Goal: Check status: Check status

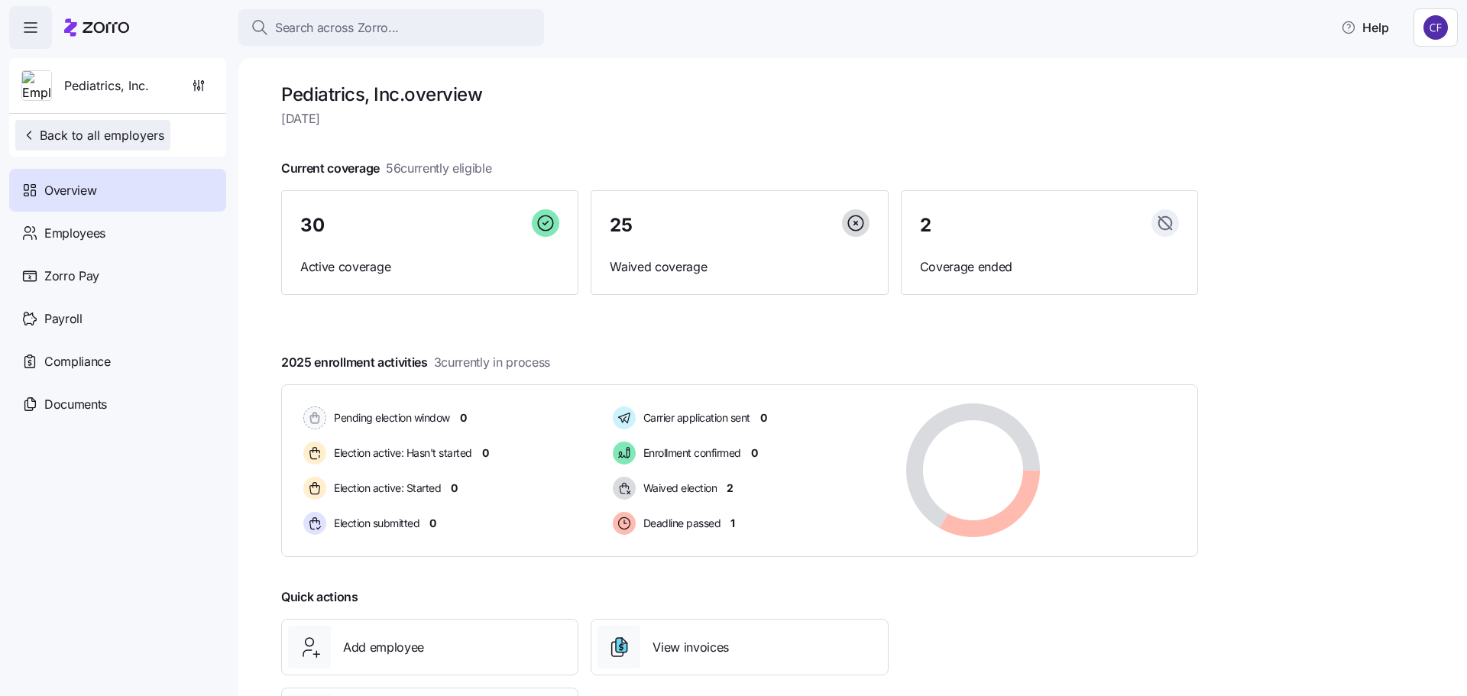
click at [53, 144] on button "Back to all employers" at bounding box center [92, 135] width 155 height 31
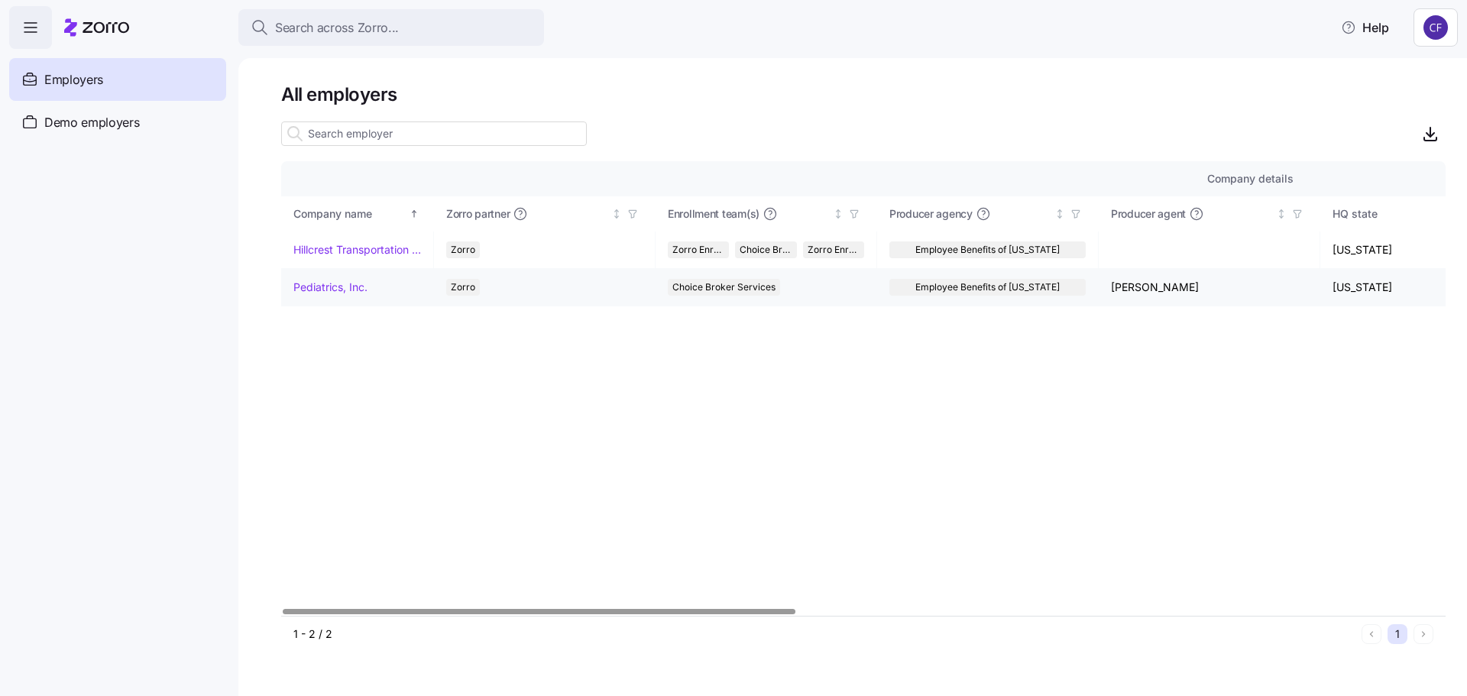
click at [333, 285] on link "Pediatrics, Inc." at bounding box center [330, 287] width 74 height 15
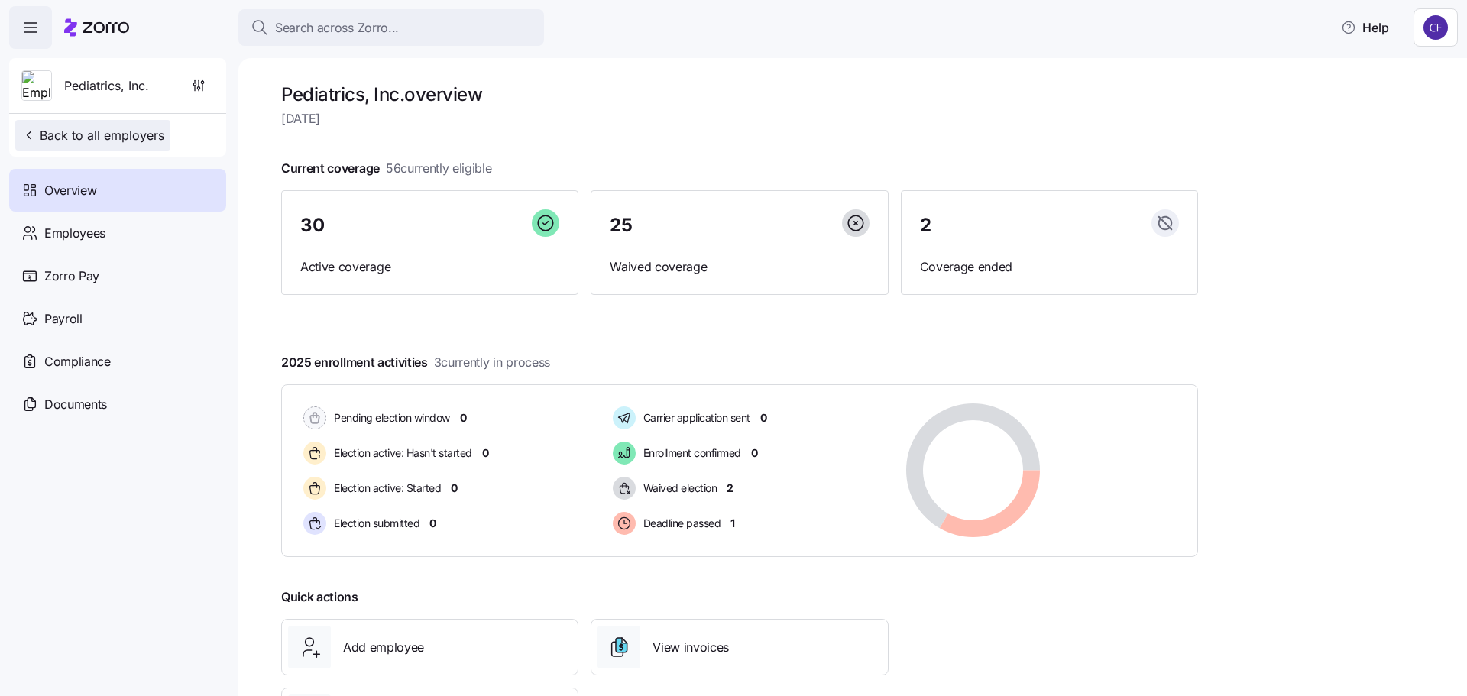
click at [141, 131] on span "Back to all employers" at bounding box center [92, 135] width 143 height 18
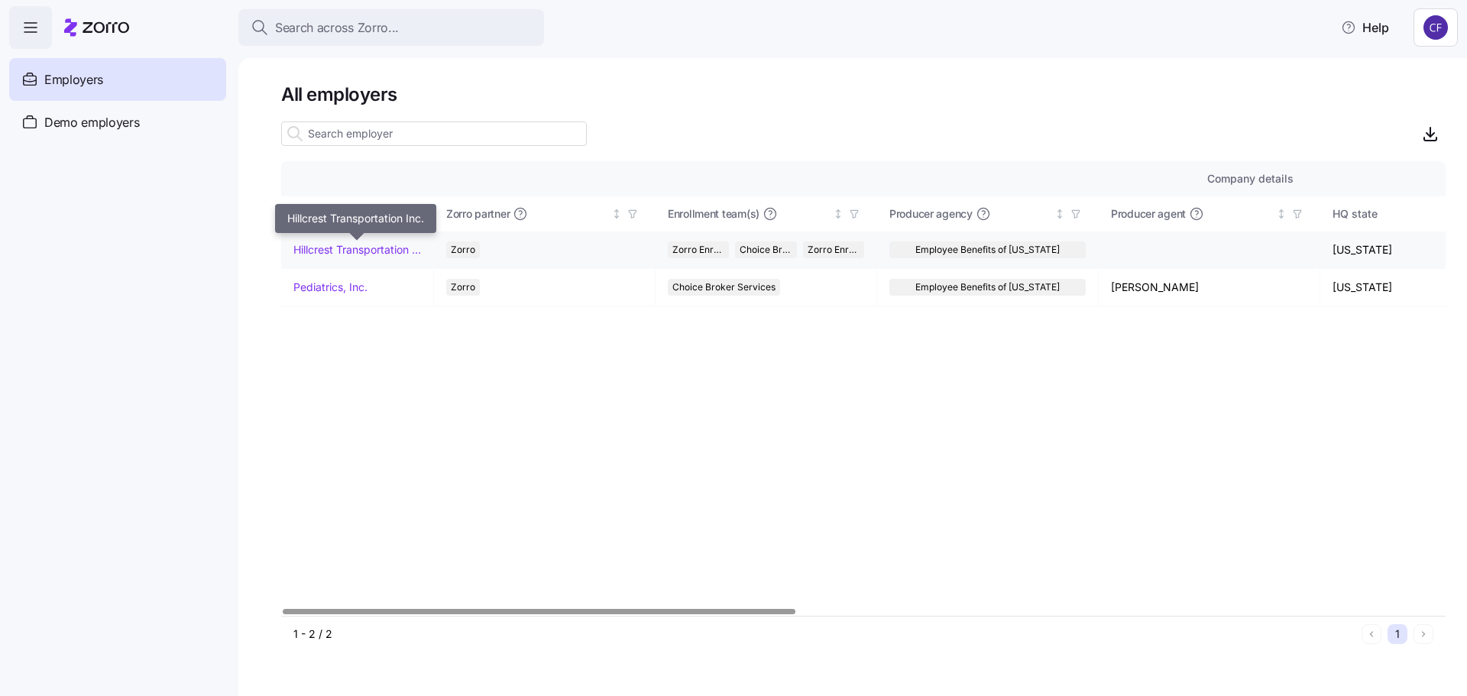
click at [345, 251] on link "Hillcrest Transportation Inc." at bounding box center [357, 249] width 128 height 15
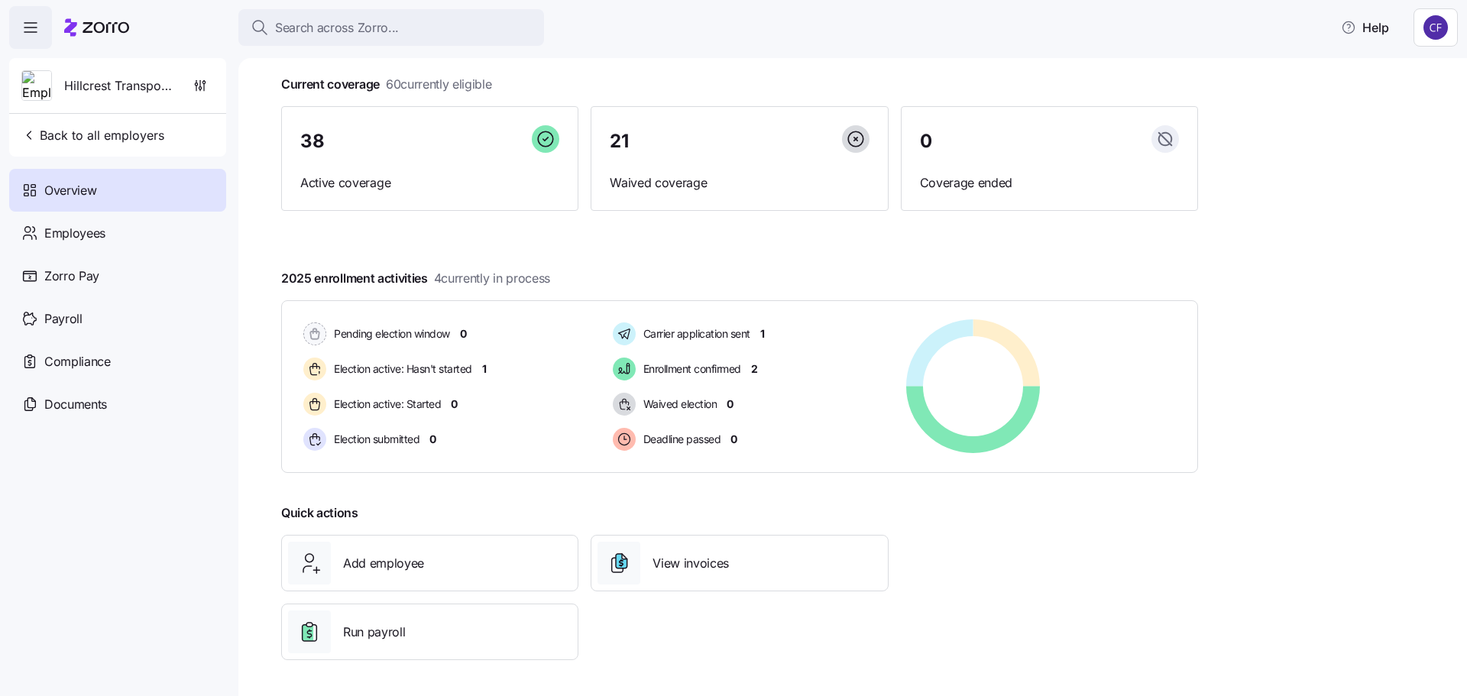
scroll to position [85, 0]
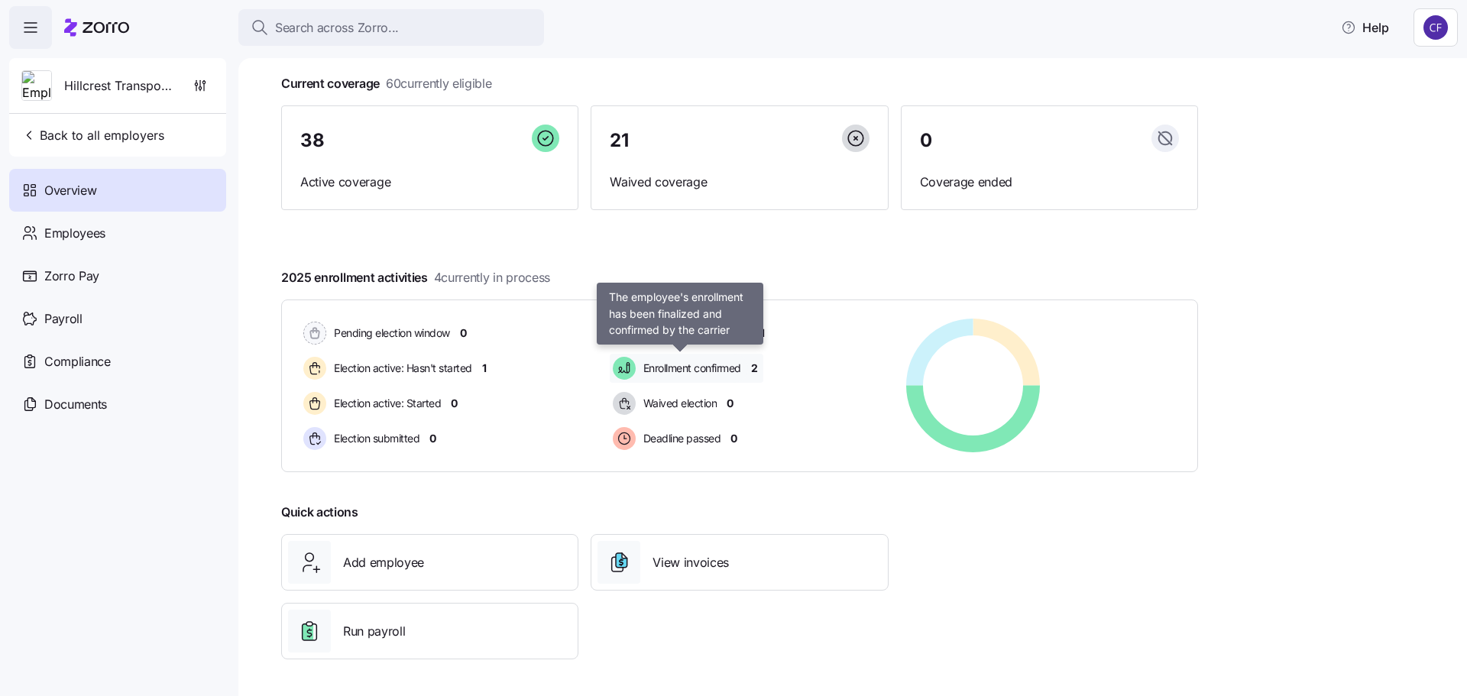
click at [708, 372] on span "Enrollment confirmed" at bounding box center [690, 368] width 102 height 15
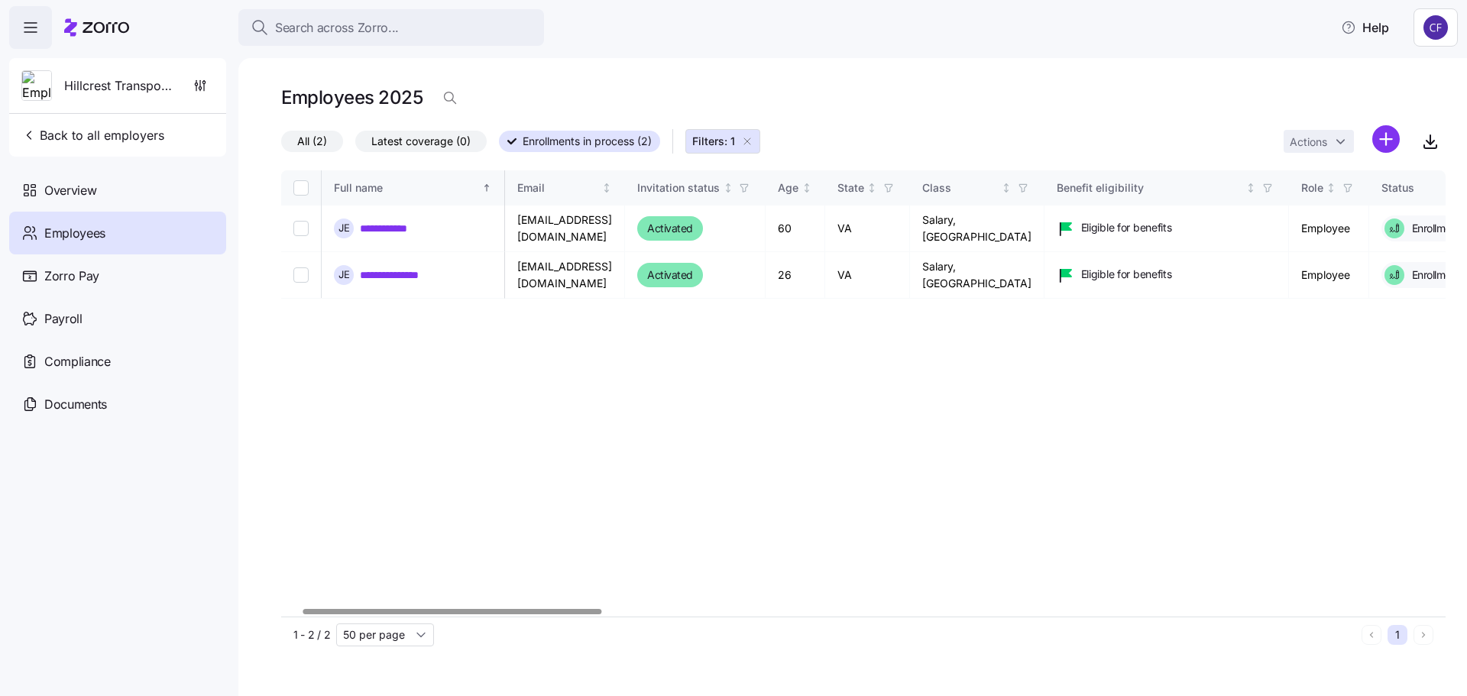
click at [494, 614] on div at bounding box center [452, 611] width 298 height 5
click at [383, 223] on link "**********" at bounding box center [404, 228] width 88 height 15
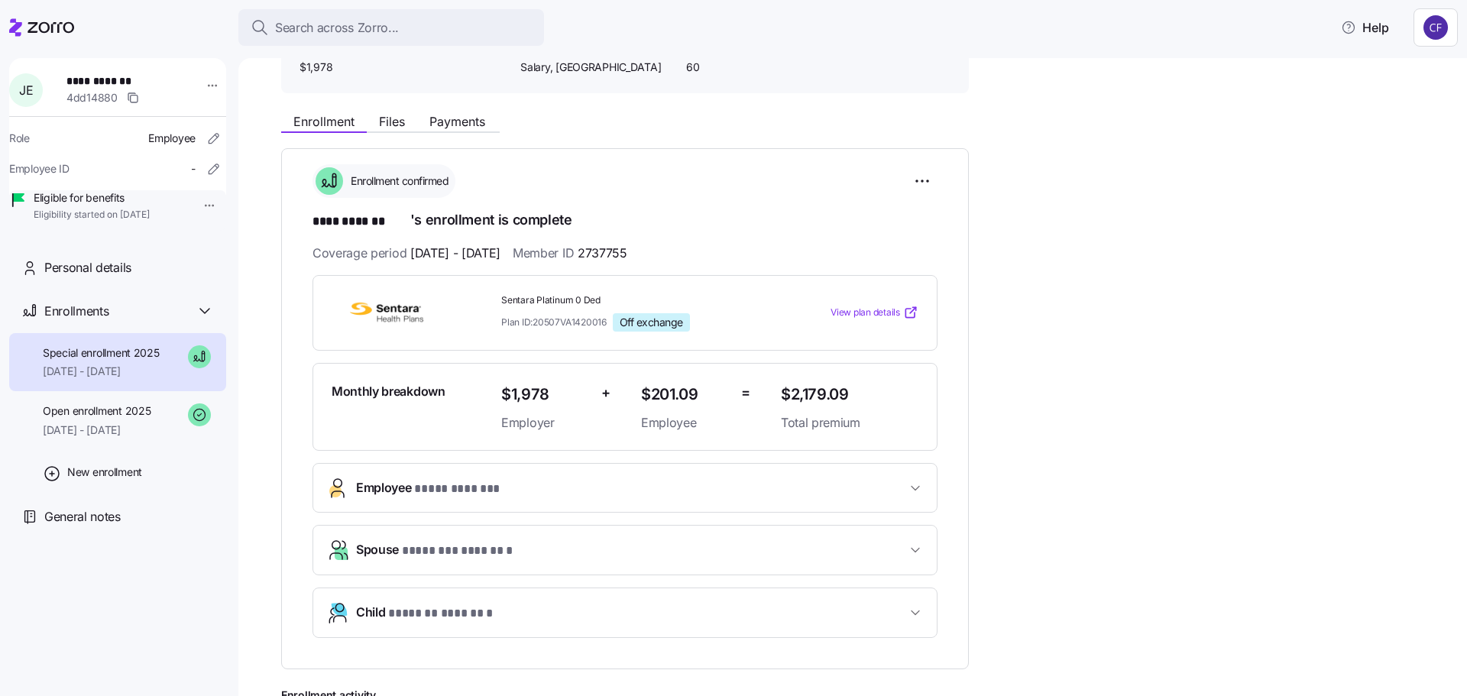
scroll to position [363, 0]
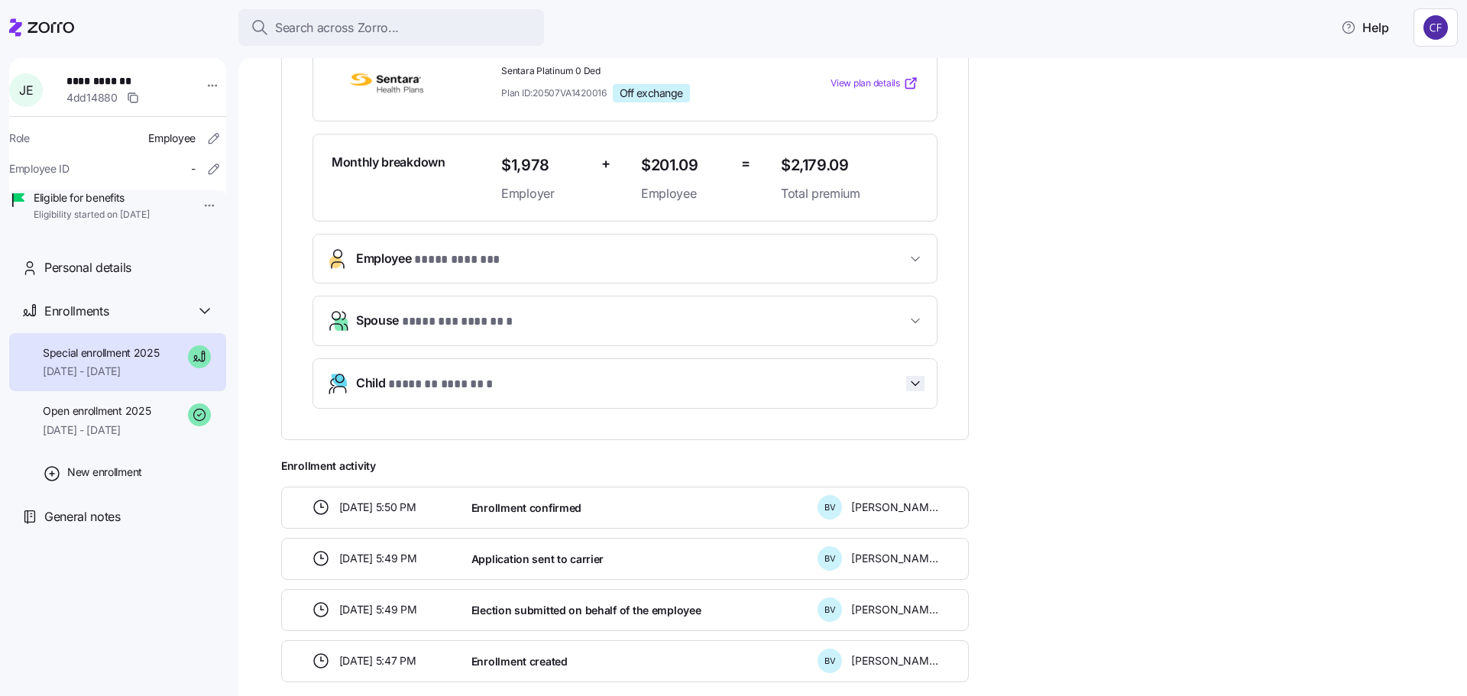
click at [916, 384] on icon "button" at bounding box center [916, 384] width 8 height 4
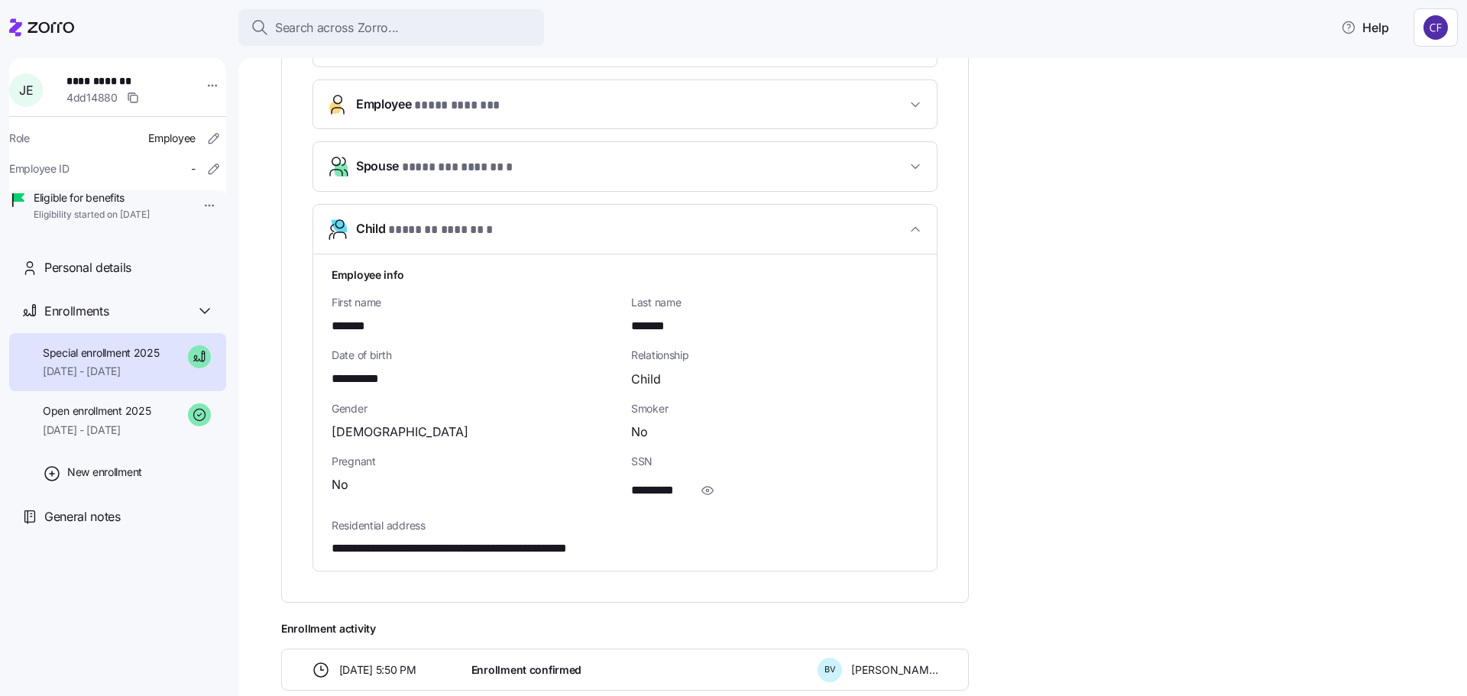
scroll to position [516, 0]
click at [919, 231] on icon "button" at bounding box center [915, 230] width 15 height 15
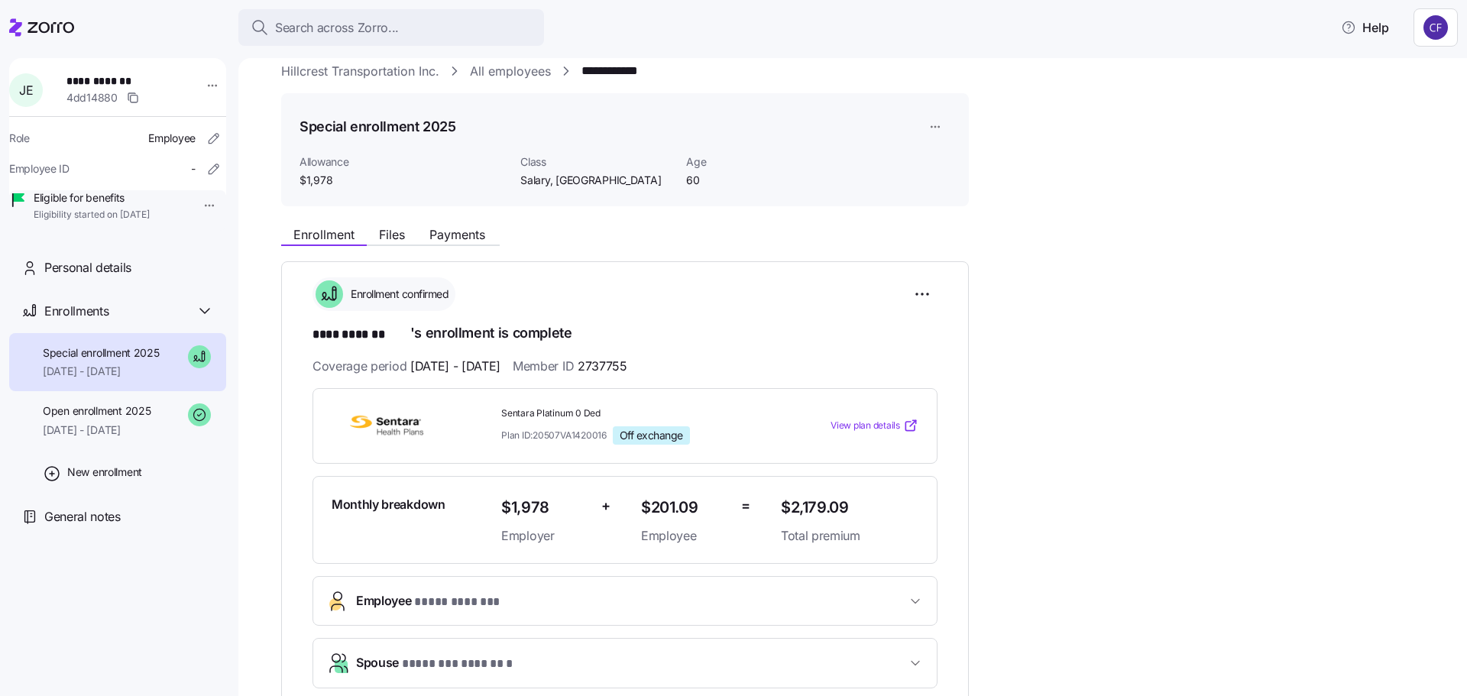
scroll to position [0, 0]
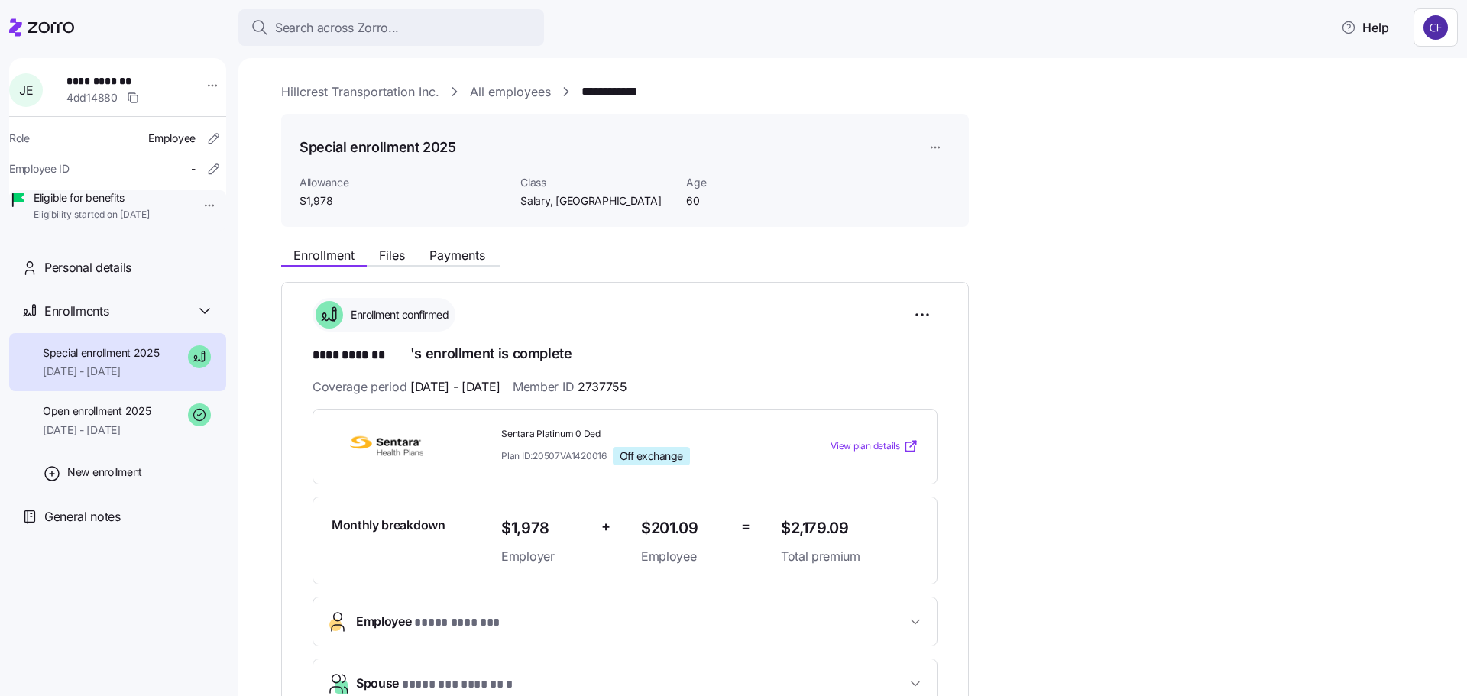
click at [1117, 141] on div "**********" at bounding box center [863, 601] width 1165 height 1036
